Goal: Transaction & Acquisition: Purchase product/service

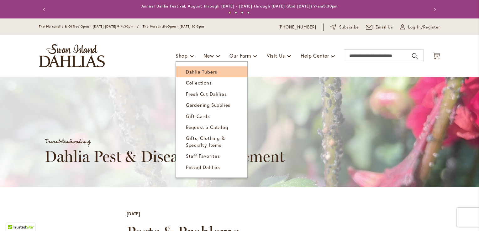
click at [204, 70] on span "Dahlia Tubers" at bounding box center [201, 72] width 31 height 6
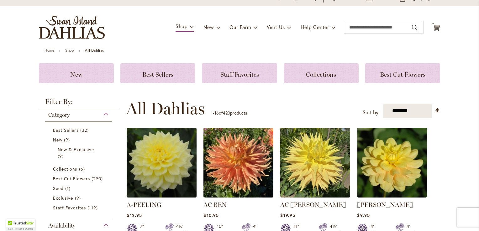
scroll to position [63, 0]
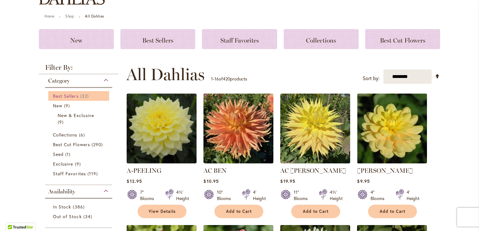
click at [85, 93] on span "32 items" at bounding box center [85, 96] width 10 height 7
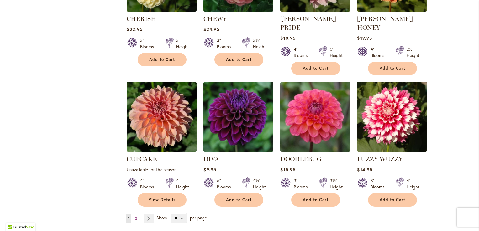
scroll to position [470, 0]
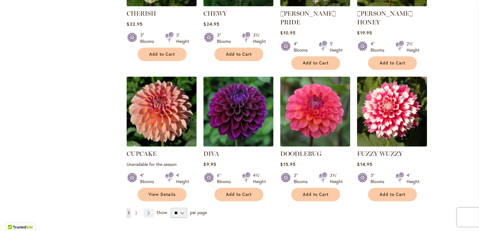
click at [152, 209] on ul "You're currently reading page 1 Page 2 Page Next" at bounding box center [141, 213] width 30 height 9
click at [136, 209] on link "Page 2" at bounding box center [135, 213] width 5 height 9
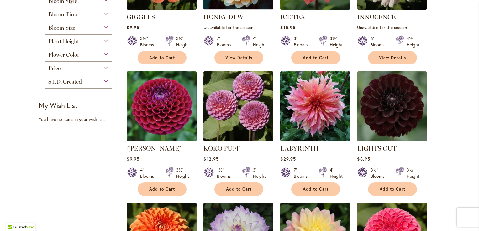
scroll to position [31, 0]
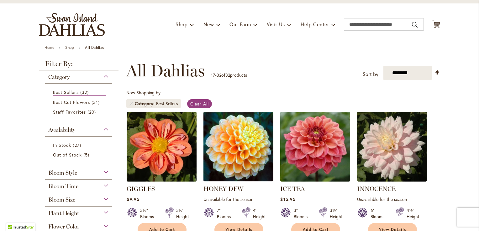
click at [96, 170] on div "Bloom Style" at bounding box center [78, 171] width 67 height 10
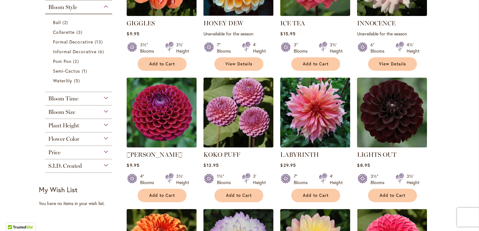
click at [91, 117] on div "Bloom Size (B) 6"–8" Blooms 6 items (BB) 4"–6" Blooms 14 items (M) Up to 4" Blo…" at bounding box center [78, 112] width 67 height 13
click at [91, 113] on div "Bloom Size" at bounding box center [78, 111] width 67 height 10
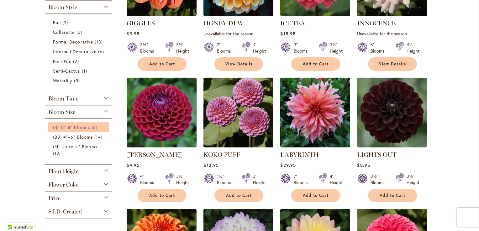
click at [88, 128] on link "(B) 6"–8" Blooms 6 items" at bounding box center [79, 127] width 53 height 7
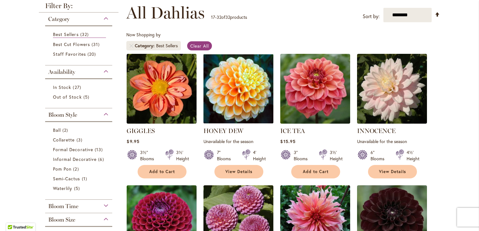
scroll to position [9, 0]
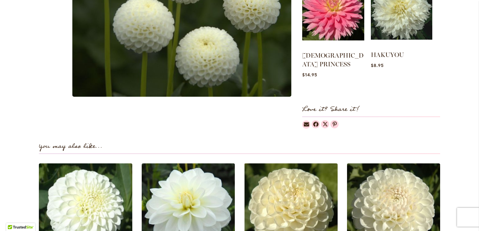
scroll to position [407, 0]
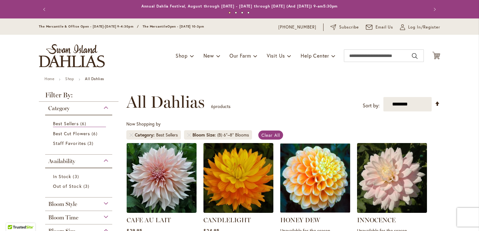
click at [66, 108] on span "Category" at bounding box center [58, 108] width 21 height 7
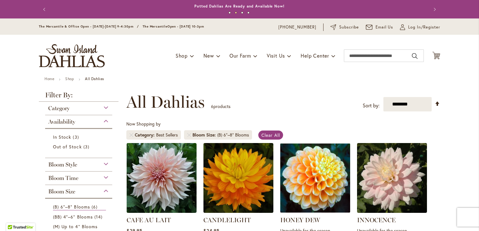
click at [88, 52] on img "store logo" at bounding box center [72, 55] width 66 height 23
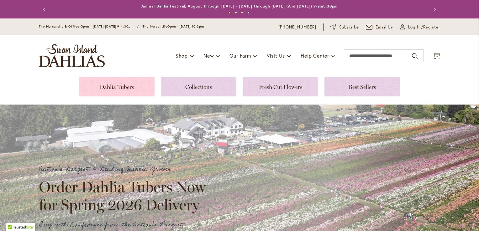
click at [125, 88] on link at bounding box center [116, 87] width 75 height 20
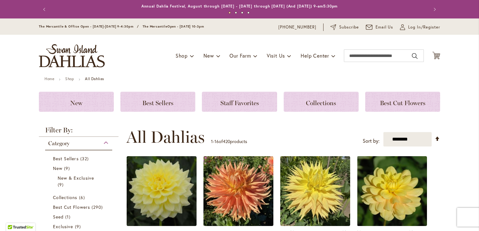
scroll to position [94, 0]
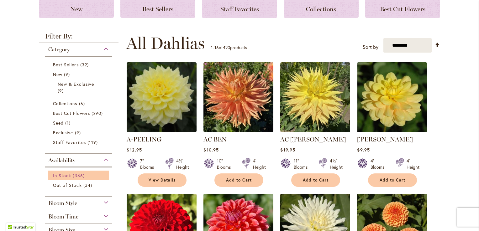
click at [89, 175] on link "In Stock 386 items" at bounding box center [79, 175] width 53 height 7
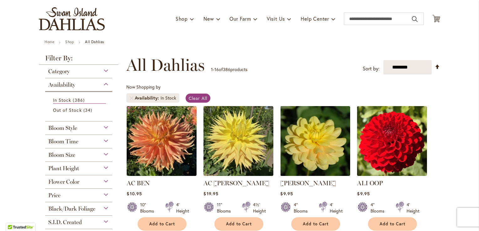
scroll to position [94, 0]
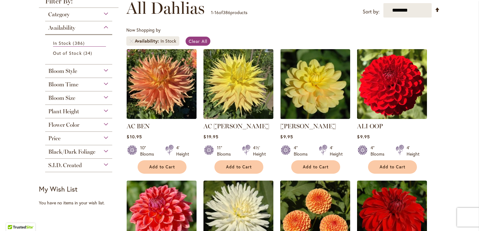
click at [83, 98] on div "Bloom Size" at bounding box center [78, 96] width 67 height 10
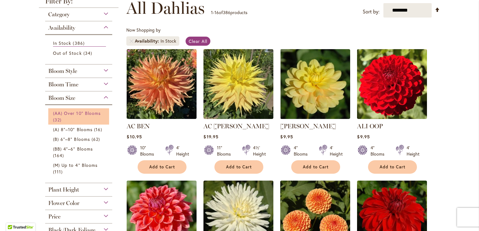
click at [91, 117] on link "(AA) Over 10" Blooms 32 items" at bounding box center [79, 116] width 53 height 13
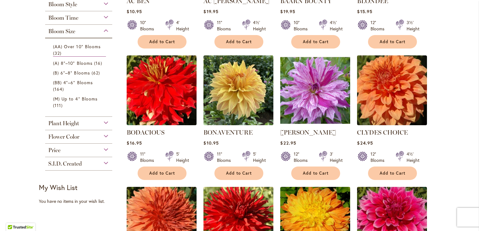
scroll to position [344, 0]
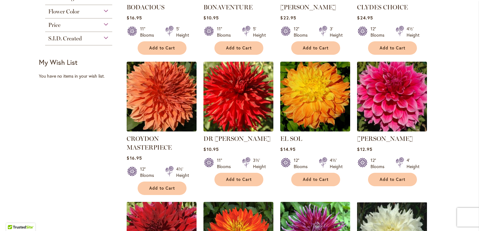
drag, startPoint x: 425, startPoint y: 80, endPoint x: 382, endPoint y: 57, distance: 48.6
drag, startPoint x: 382, startPoint y: 57, endPoint x: 354, endPoint y: 81, distance: 37.1
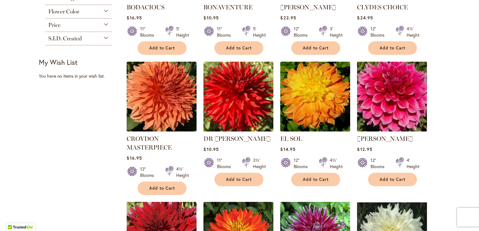
drag, startPoint x: 354, startPoint y: 81, endPoint x: 366, endPoint y: 70, distance: 16.2
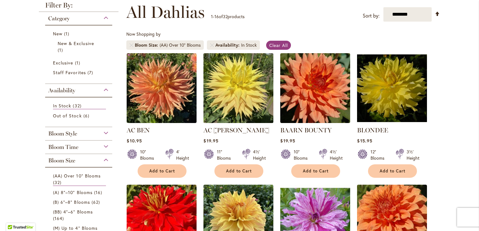
scroll to position [94, 0]
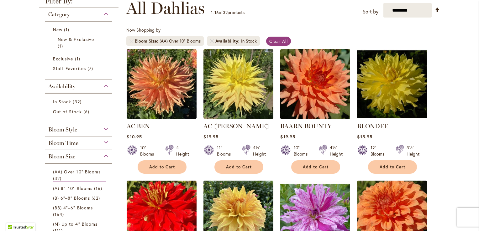
click at [80, 157] on div "Bloom Size" at bounding box center [78, 155] width 67 height 10
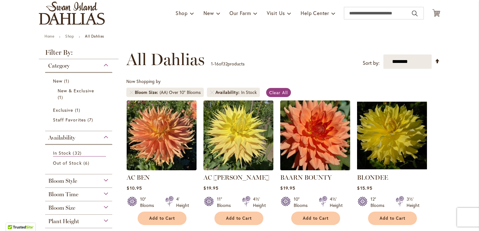
scroll to position [125, 0]
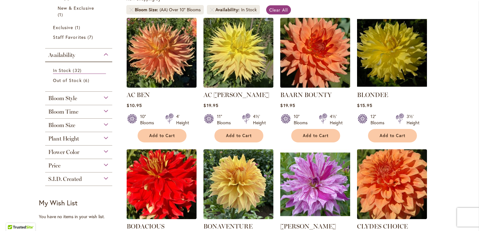
click at [82, 100] on div "Bloom Style" at bounding box center [78, 97] width 67 height 10
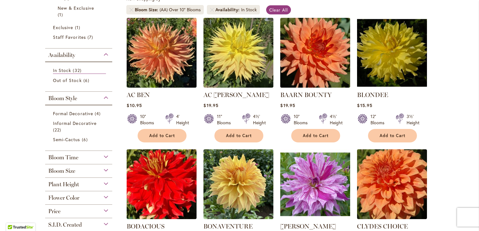
click at [76, 101] on div "Bloom Style Formal Decorative 4 items Informal Decorative 22 items Semi-Cactus …" at bounding box center [78, 121] width 67 height 59
click at [78, 98] on div "Bloom Style" at bounding box center [78, 97] width 67 height 10
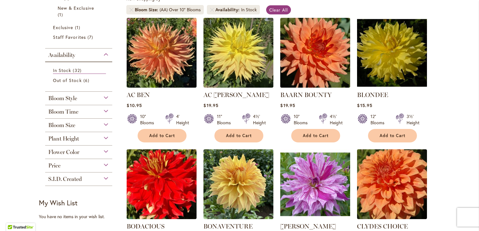
click at [91, 54] on div "Availability" at bounding box center [78, 54] width 67 height 10
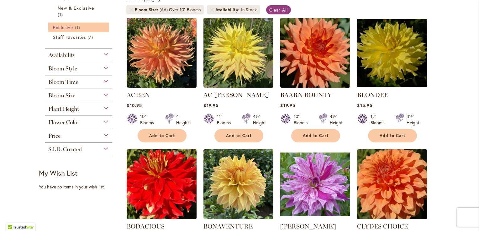
scroll to position [0, 0]
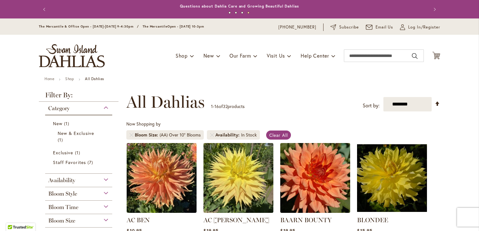
click at [65, 48] on img "store logo" at bounding box center [72, 55] width 66 height 23
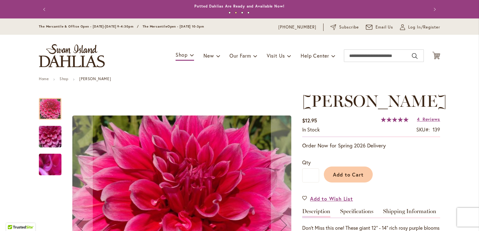
click at [48, 137] on img "EMORY PAUL" at bounding box center [50, 137] width 45 height 34
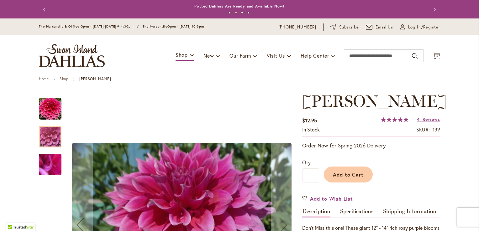
click at [53, 163] on img "EMORY PAUL" at bounding box center [50, 165] width 45 height 34
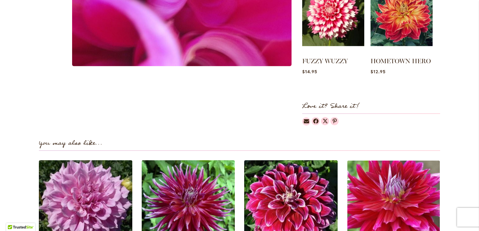
scroll to position [282, 0]
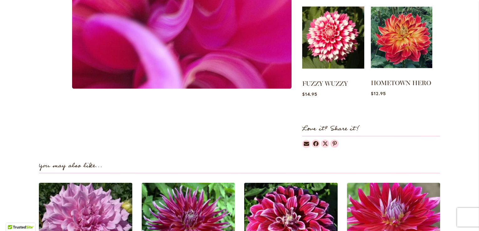
click at [393, 61] on img at bounding box center [400, 37] width 61 height 77
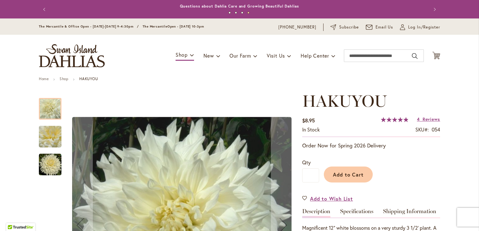
click at [52, 164] on img "Hakuyou" at bounding box center [50, 164] width 23 height 23
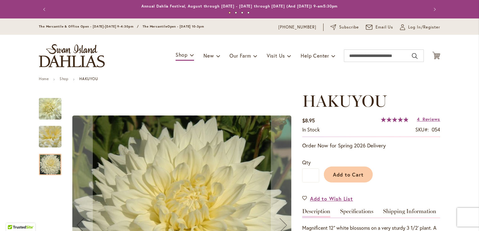
click at [47, 137] on img "Hakuyou" at bounding box center [50, 137] width 23 height 34
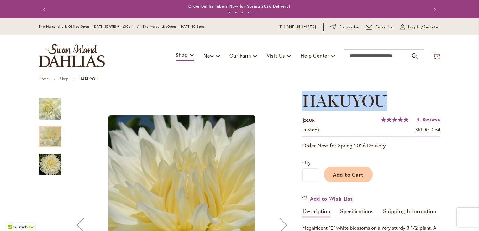
drag, startPoint x: 385, startPoint y: 101, endPoint x: 287, endPoint y: 106, distance: 98.5
copy div "Skip to the beginning of the images gallery HAKUYOU"
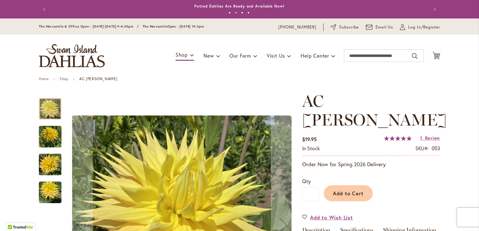
drag, startPoint x: 57, startPoint y: 147, endPoint x: 55, endPoint y: 138, distance: 9.3
click at [57, 143] on img "AC Jeri" at bounding box center [50, 137] width 23 height 30
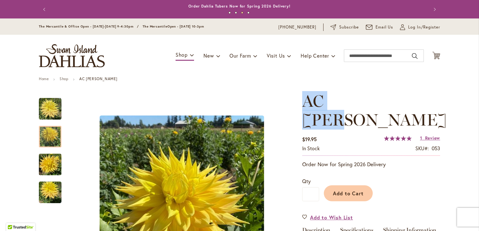
drag, startPoint x: 372, startPoint y: 99, endPoint x: 296, endPoint y: 98, distance: 76.7
drag, startPoint x: 296, startPoint y: 98, endPoint x: 329, endPoint y: 102, distance: 33.7
copy div "Skip to the beginning of the images gallery AC JERI"
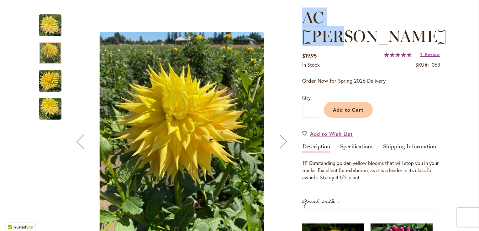
scroll to position [157, 0]
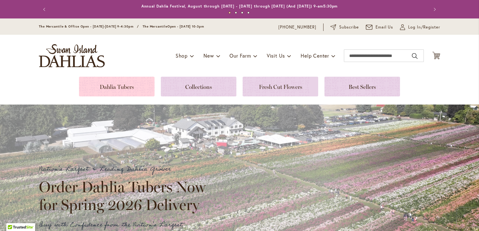
click at [106, 83] on link at bounding box center [116, 87] width 75 height 20
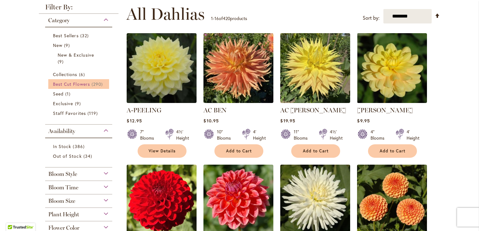
scroll to position [125, 0]
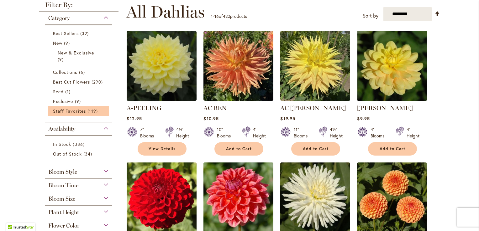
click at [85, 115] on li "Staff Favorites 119 items" at bounding box center [78, 111] width 61 height 10
click at [87, 111] on span "119 items" at bounding box center [93, 111] width 12 height 7
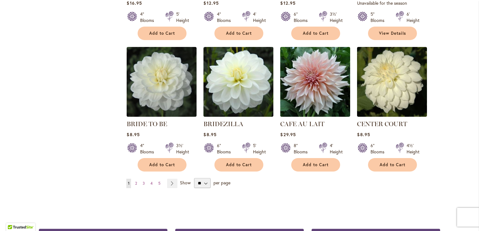
scroll to position [501, 0]
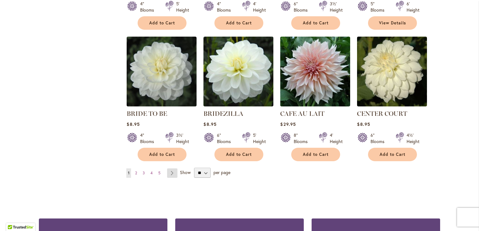
click at [171, 176] on link "Page Next" at bounding box center [172, 172] width 10 height 9
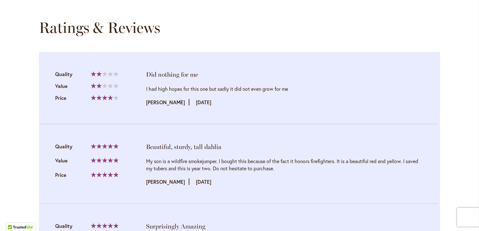
scroll to position [846, 0]
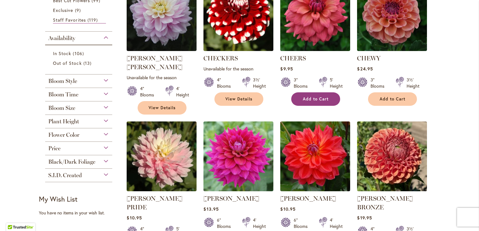
scroll to position [219, 0]
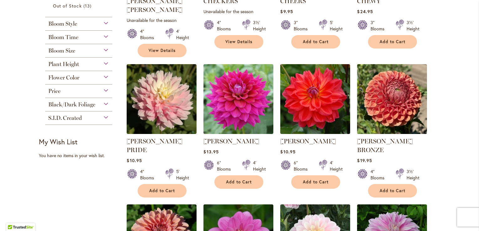
drag, startPoint x: 252, startPoint y: 130, endPoint x: 189, endPoint y: 136, distance: 63.8
click at [189, 136] on ol "CHARLOTTE MAE Rating: 97% 2 Reviews Unavailable for the season 4" Blooms 4' Hei…" at bounding box center [282, 197] width 313 height 546
click at [85, 191] on div "Filter by: Filter By: Category Best Sellers 20 items New 9 items New & Exclusive" at bounding box center [239, 190] width 401 height 635
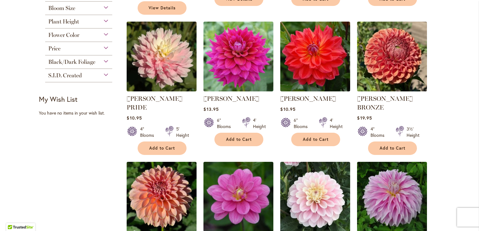
scroll to position [344, 0]
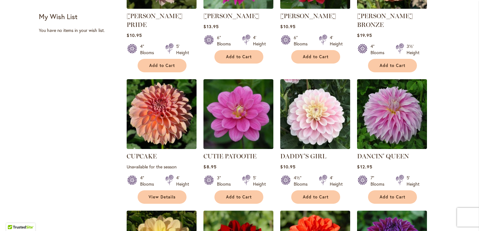
drag, startPoint x: 406, startPoint y: 134, endPoint x: 354, endPoint y: 140, distance: 53.0
click at [354, 140] on ol "CHARLOTTE MAE Rating: 97% 2 Reviews Unavailable for the season 4" Blooms 4' Hei…" at bounding box center [282, 71] width 313 height 546
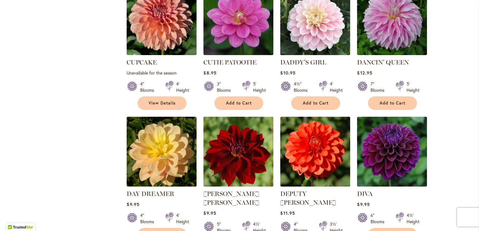
scroll to position [564, 0]
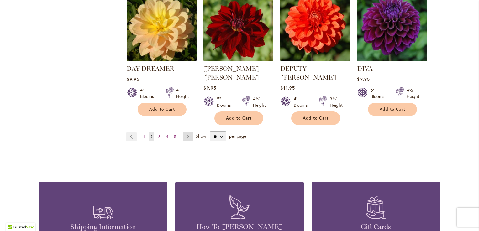
click at [186, 132] on link "Page Next" at bounding box center [188, 136] width 10 height 9
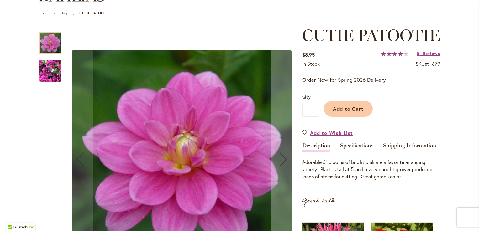
scroll to position [125, 0]
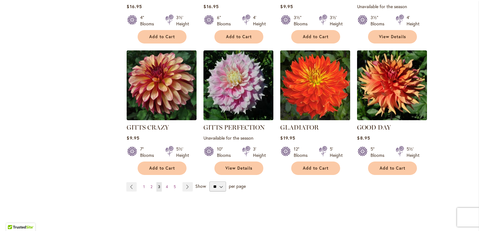
scroll to position [532, 0]
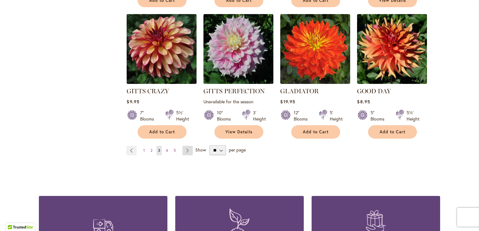
click at [186, 149] on link "Page Next" at bounding box center [187, 150] width 10 height 9
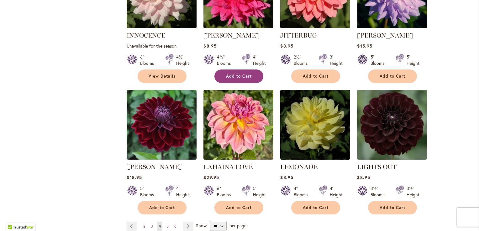
scroll to position [532, 0]
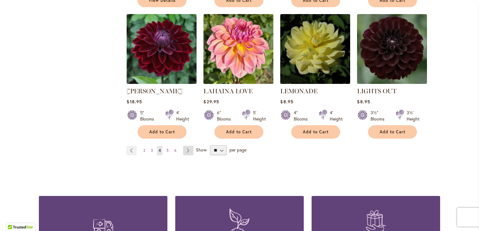
click at [187, 148] on link "Page Next" at bounding box center [188, 150] width 10 height 9
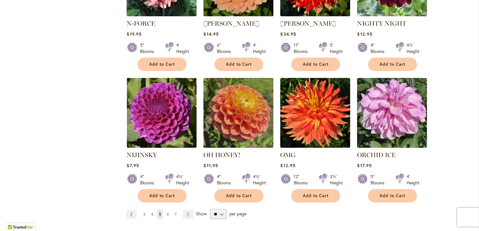
scroll to position [532, 0]
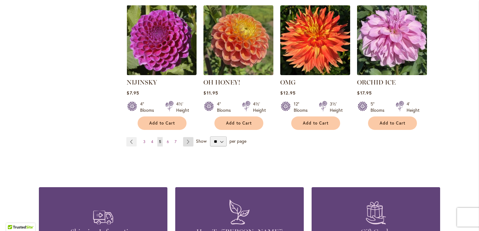
click at [184, 138] on link "Page Next" at bounding box center [188, 141] width 10 height 9
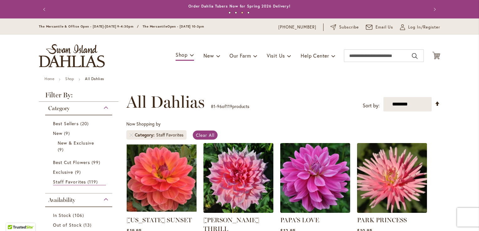
click at [75, 57] on img "store logo" at bounding box center [72, 55] width 66 height 23
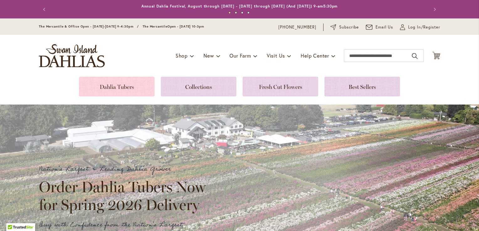
click at [130, 92] on link at bounding box center [116, 87] width 75 height 20
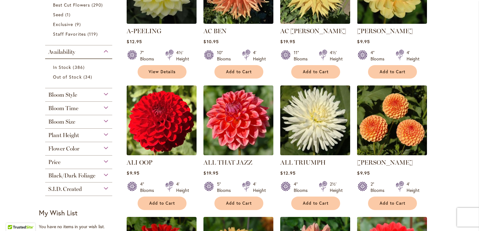
scroll to position [219, 0]
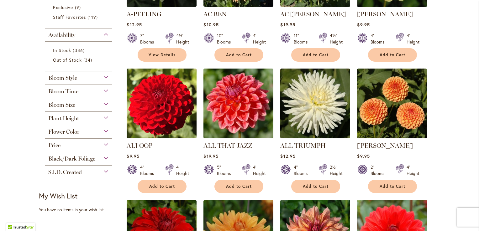
click at [105, 116] on div "Plant Height" at bounding box center [78, 117] width 67 height 10
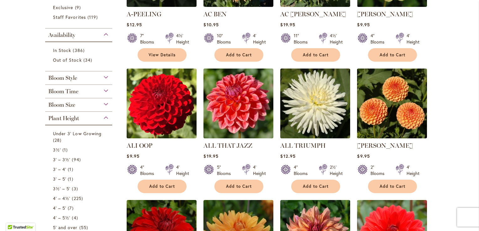
scroll to position [331, 0]
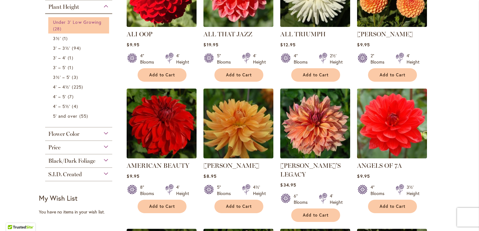
click at [72, 21] on span "Under 3' Low Growing" at bounding box center [77, 22] width 49 height 6
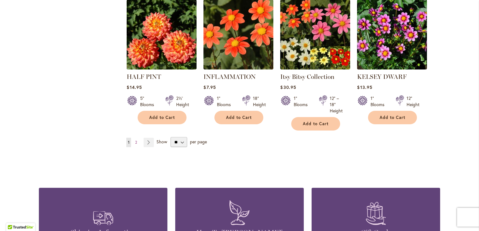
scroll to position [595, 0]
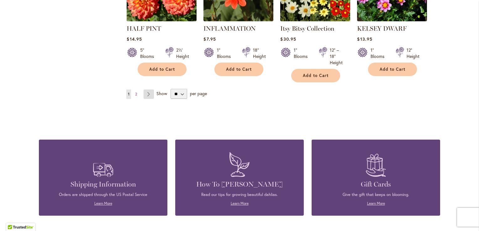
click at [146, 90] on link "Page Next" at bounding box center [148, 94] width 10 height 9
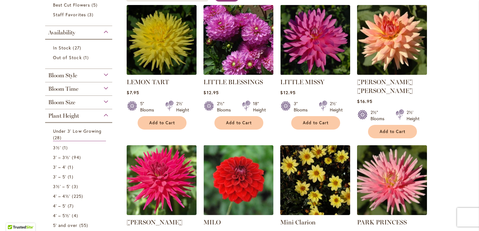
scroll to position [125, 0]
